Goal: Navigation & Orientation: Find specific page/section

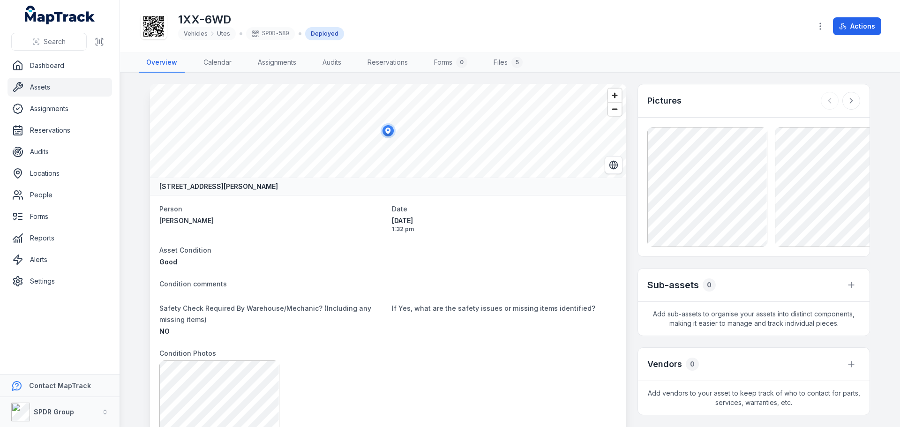
click at [37, 77] on ul "Dashboard Assets Assignments Reservations Audits Locations People Forms Reports…" at bounding box center [59, 173] width 104 height 234
click at [35, 85] on link "Assets" at bounding box center [59, 87] width 104 height 19
click at [39, 65] on link "Dashboard" at bounding box center [59, 65] width 104 height 19
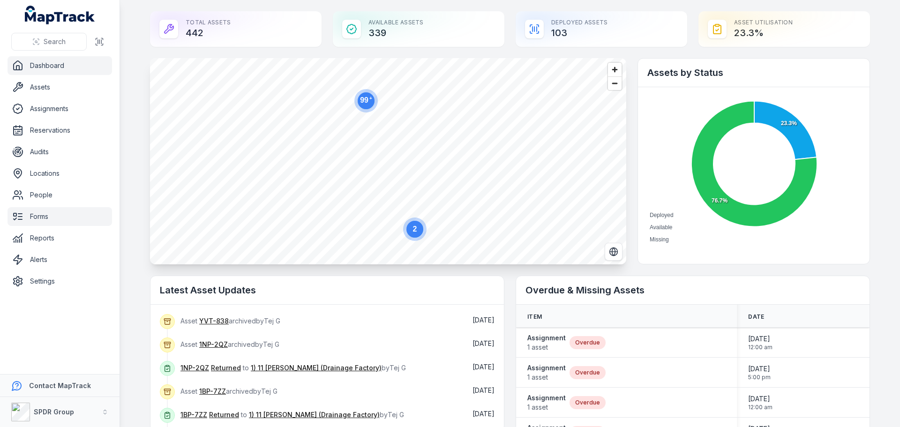
click at [38, 219] on link "Forms" at bounding box center [59, 216] width 104 height 19
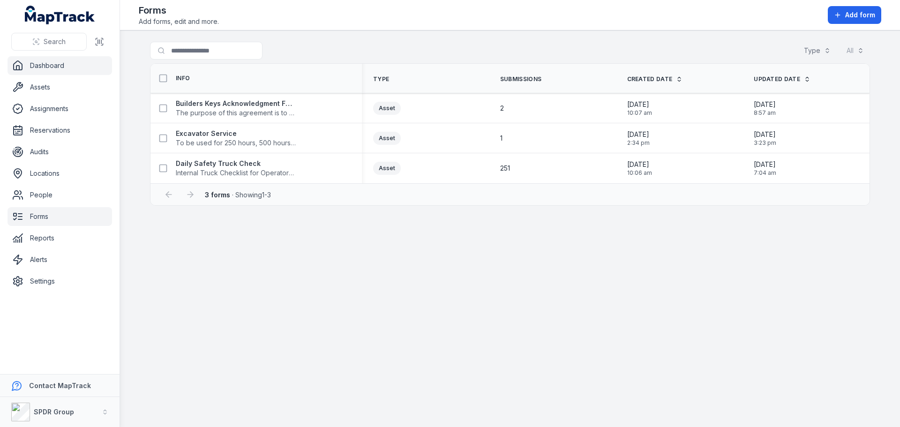
click at [39, 67] on link "Dashboard" at bounding box center [59, 65] width 104 height 19
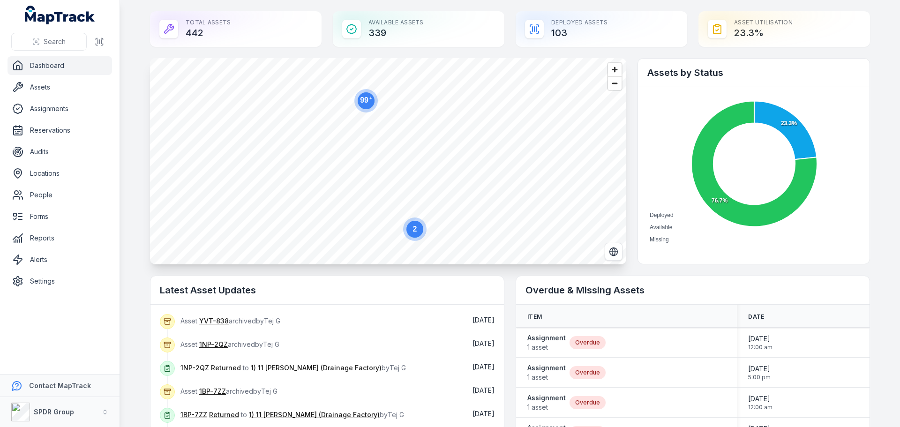
click at [37, 67] on link "Dashboard" at bounding box center [59, 65] width 104 height 19
